Goal: Task Accomplishment & Management: Manage account settings

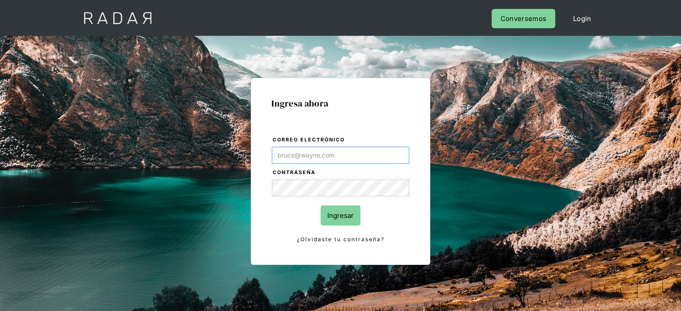
type input "Evans@prontopaga.com"
click at [399, 236] on link "¿Olvidaste tu contraseña?" at bounding box center [340, 240] width 137 height 10
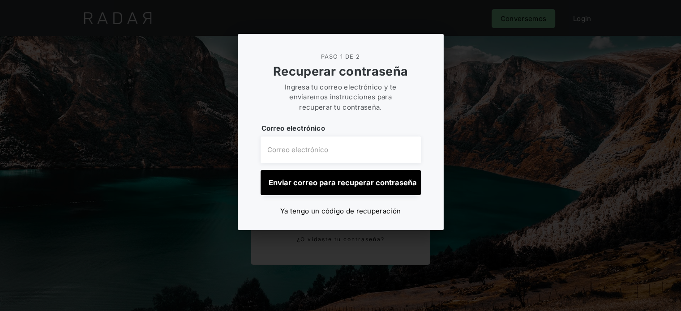
click at [531, 137] on div at bounding box center [340, 155] width 681 height 311
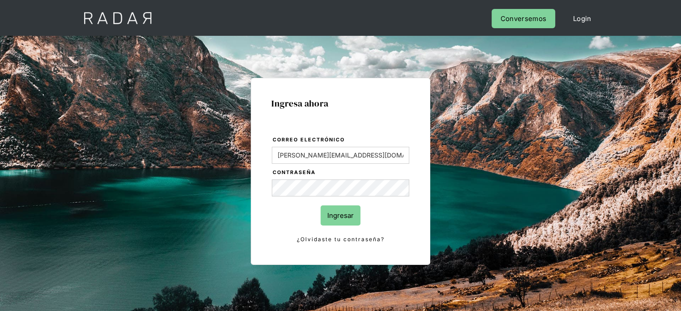
click at [341, 212] on input "Ingresar" at bounding box center [341, 216] width 40 height 20
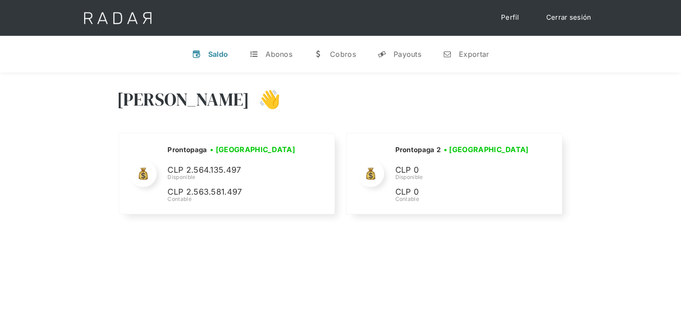
click at [658, 174] on div "Hola Evans 👋 Cargando tus cuentas... Nombre de la empresa • Conectada • Descone…" at bounding box center [340, 153] width 681 height 160
click at [206, 274] on div "Hola Evans 👋 Cargando tus cuentas... Nombre de la empresa • Conectada • Descone…" at bounding box center [340, 228] width 681 height 311
click at [585, 16] on link "Cerrar sesión" at bounding box center [568, 17] width 63 height 17
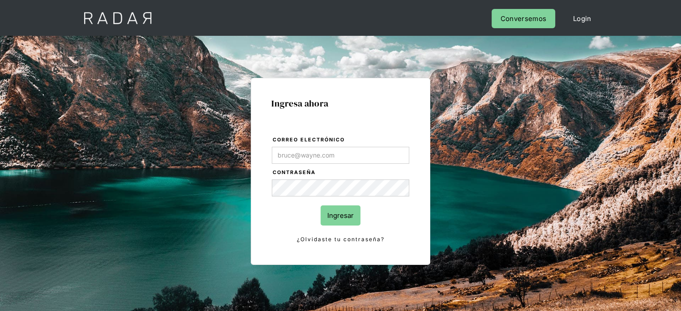
type input "[PERSON_NAME][EMAIL_ADDRESS][DOMAIN_NAME]"
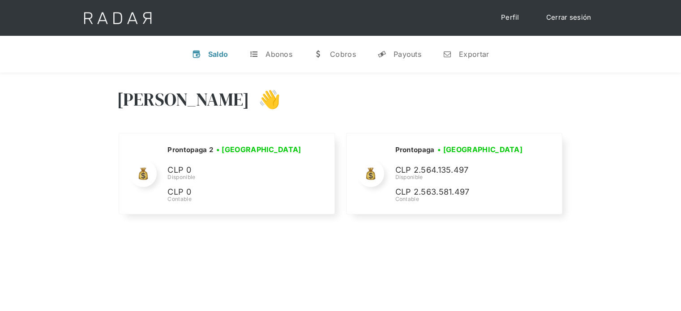
click at [571, 17] on link "Cerrar sesión" at bounding box center [568, 17] width 63 height 17
